Goal: Task Accomplishment & Management: Use online tool/utility

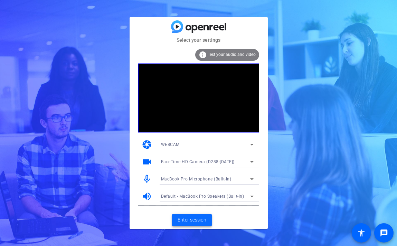
click at [184, 221] on span "Enter session" at bounding box center [191, 219] width 29 height 7
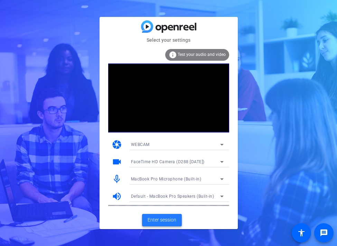
click at [175, 218] on span "Enter session" at bounding box center [161, 219] width 29 height 7
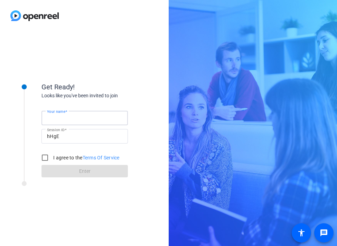
click at [75, 118] on input "Your name" at bounding box center [84, 118] width 75 height 8
type input "m"
type input "[PERSON_NAME]"
click at [56, 155] on label "I agree to the Terms Of Service" at bounding box center [86, 157] width 68 height 7
click at [52, 155] on input "I agree to the Terms Of Service" at bounding box center [45, 158] width 14 height 14
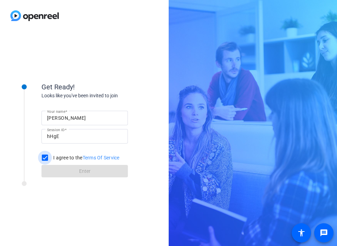
checkbox input "true"
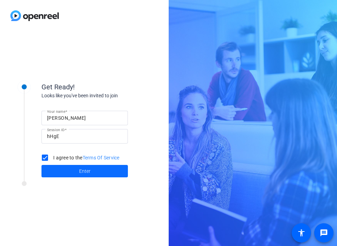
click at [61, 169] on span at bounding box center [84, 171] width 86 height 17
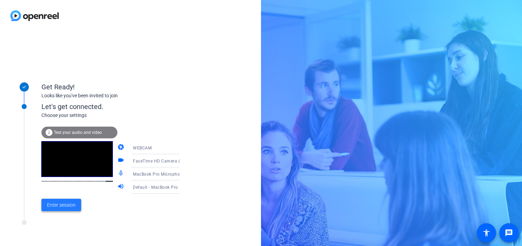
click at [58, 204] on span "Enter session" at bounding box center [61, 205] width 29 height 7
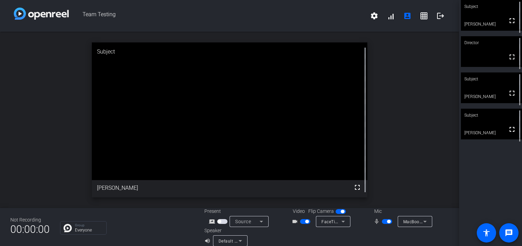
click at [336, 221] on span "button" at bounding box center [388, 221] width 3 height 3
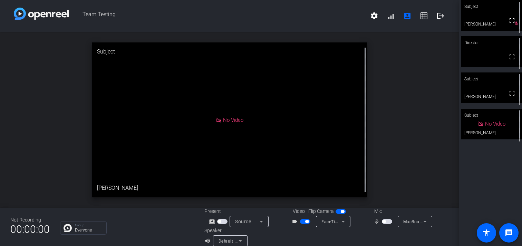
click at [307, 223] on span "button" at bounding box center [306, 221] width 3 height 3
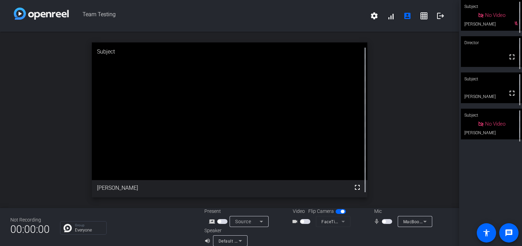
click at [304, 222] on span "button" at bounding box center [301, 221] width 3 height 3
click at [336, 220] on span "button" at bounding box center [383, 221] width 3 height 3
click at [336, 18] on mat-icon "logout" at bounding box center [440, 16] width 8 height 8
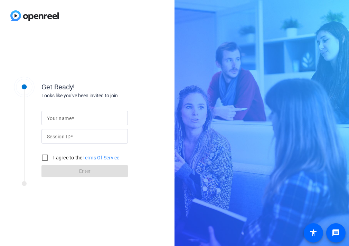
click at [92, 136] on input "Session ID" at bounding box center [84, 136] width 75 height 8
paste input "hHgE"
type input "hHgE"
click at [69, 119] on mat-label "Your name" at bounding box center [59, 119] width 25 height 6
click at [69, 119] on input "Your name" at bounding box center [84, 118] width 75 height 8
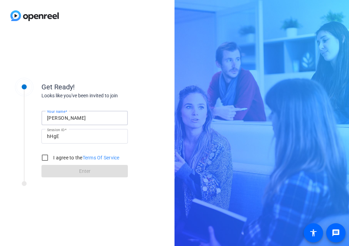
type input "[PERSON_NAME]"
click at [277, 14] on div "Get Ready! Looks like you've been invited to join Your name [PERSON_NAME] Sessi…" at bounding box center [174, 123] width 349 height 246
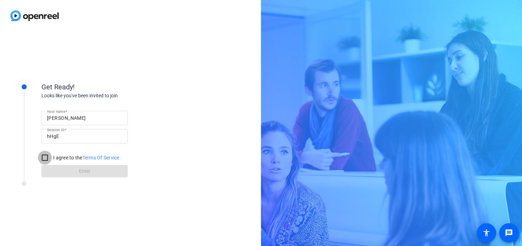
click at [48, 159] on input "I agree to the Terms Of Service" at bounding box center [45, 158] width 14 height 14
checkbox input "true"
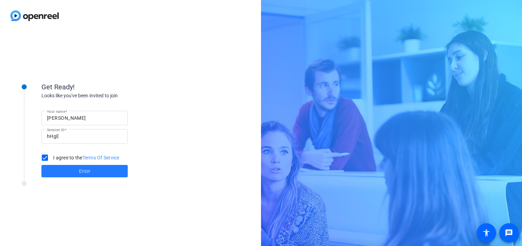
click at [113, 173] on span at bounding box center [84, 171] width 86 height 17
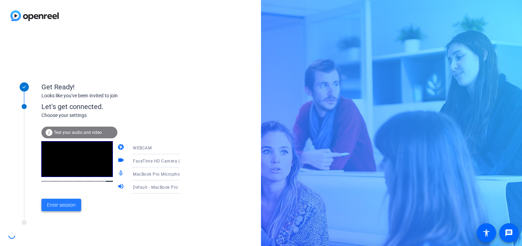
click at [55, 203] on span "Enter session" at bounding box center [61, 205] width 29 height 7
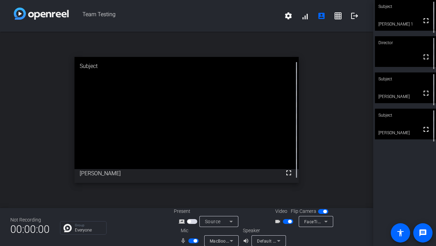
click at [287, 221] on span "button" at bounding box center [288, 221] width 10 height 5
click at [196, 242] on span "button" at bounding box center [194, 241] width 10 height 5
